Goal: Submit feedback/report problem

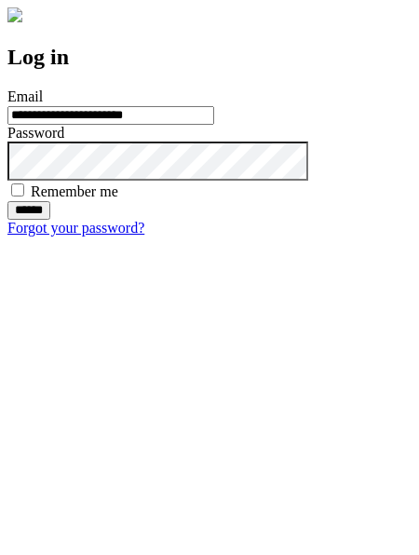
type input "**********"
click at [50, 220] on input "******" at bounding box center [28, 210] width 43 height 19
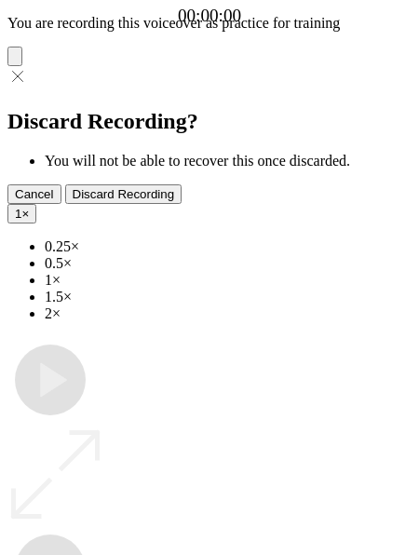
type input "**********"
